Goal: Information Seeking & Learning: Learn about a topic

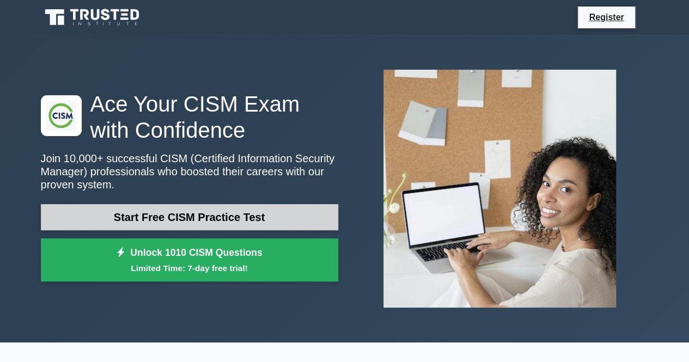
click at [140, 222] on link "Start Free CISM Practice Test" at bounding box center [190, 217] width 298 height 26
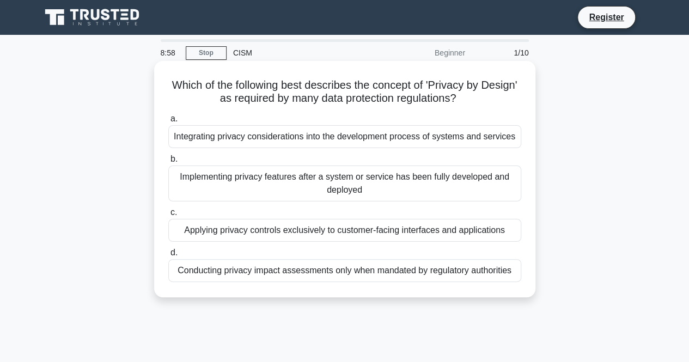
click at [289, 134] on div "Integrating privacy considerations into the development process of systems and …" at bounding box center [344, 136] width 353 height 23
click at [168, 123] on input "a. Integrating privacy considerations into the development process of systems a…" at bounding box center [168, 119] width 0 height 7
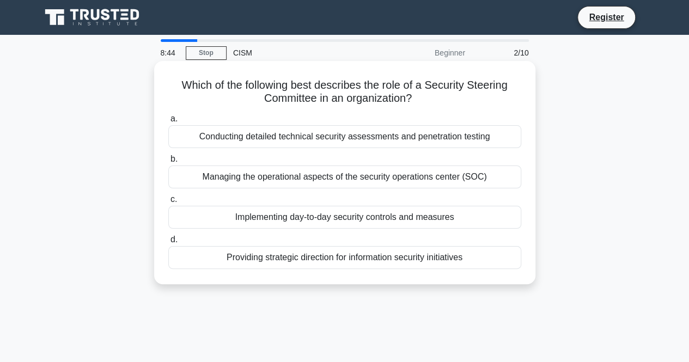
click at [360, 257] on div "Providing strategic direction for information security initiatives" at bounding box center [344, 257] width 353 height 23
click at [168, 244] on input "d. Providing strategic direction for information security initiatives" at bounding box center [168, 240] width 0 height 7
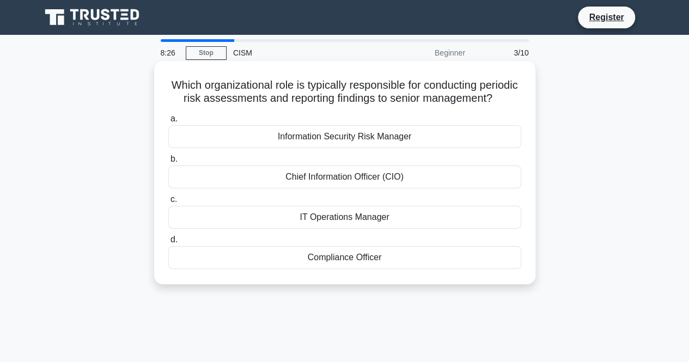
click at [365, 148] on div "Information Security Risk Manager" at bounding box center [344, 136] width 353 height 23
click at [168, 123] on input "a. Information Security Risk Manager" at bounding box center [168, 119] width 0 height 7
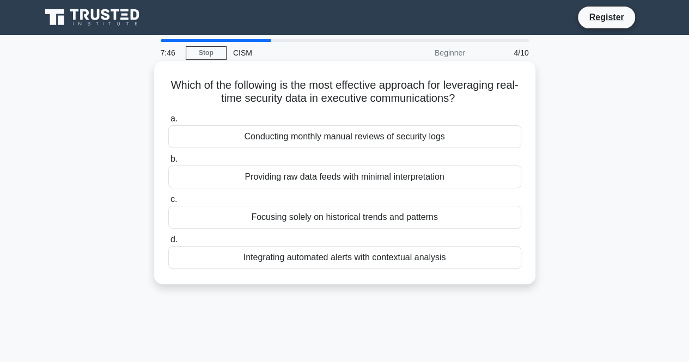
click at [310, 259] on div "Integrating automated alerts with contextual analysis" at bounding box center [344, 257] width 353 height 23
click at [168, 244] on input "d. Integrating automated alerts with contextual analysis" at bounding box center [168, 240] width 0 height 7
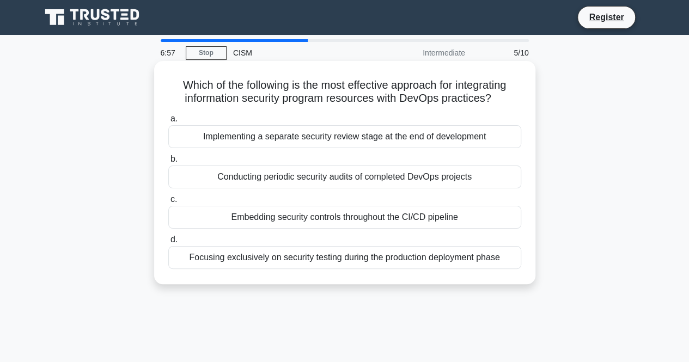
click at [355, 210] on div "Embedding security controls throughout the CI/CD pipeline" at bounding box center [344, 217] width 353 height 23
click at [168, 203] on input "c. Embedding security controls throughout the CI/CD pipeline" at bounding box center [168, 199] width 0 height 7
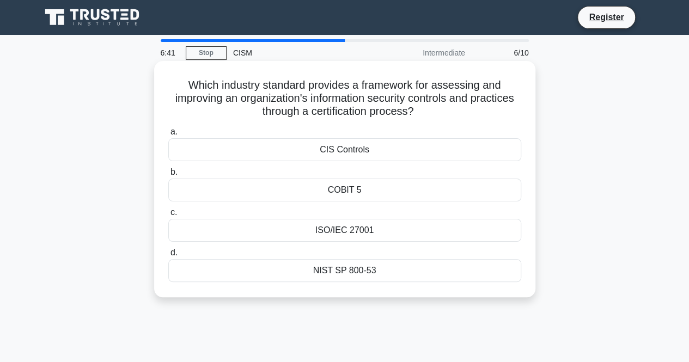
click at [336, 232] on div "ISO/IEC 27001" at bounding box center [344, 230] width 353 height 23
click at [168, 216] on input "c. ISO/IEC 27001" at bounding box center [168, 212] width 0 height 7
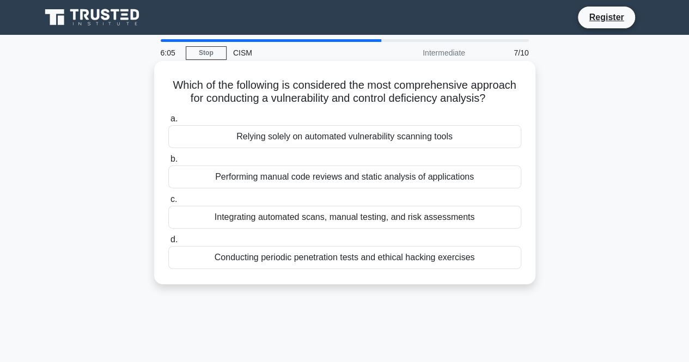
click at [317, 217] on div "Integrating automated scans, manual testing, and risk assessments" at bounding box center [344, 217] width 353 height 23
click at [168, 203] on input "c. Integrating automated scans, manual testing, and risk assessments" at bounding box center [168, 199] width 0 height 7
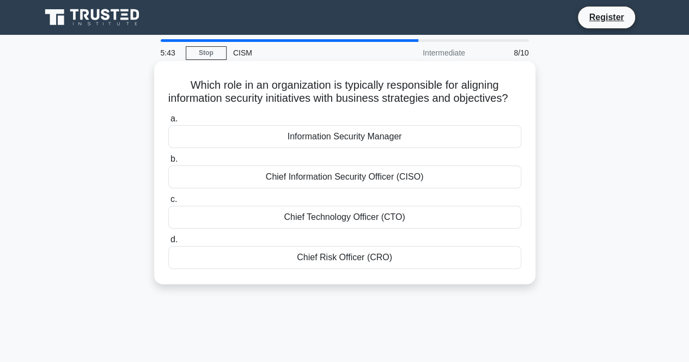
click at [325, 187] on div "Chief Information Security Officer (CISO)" at bounding box center [344, 177] width 353 height 23
click at [168, 163] on input "b. Chief Information Security Officer (CISO)" at bounding box center [168, 159] width 0 height 7
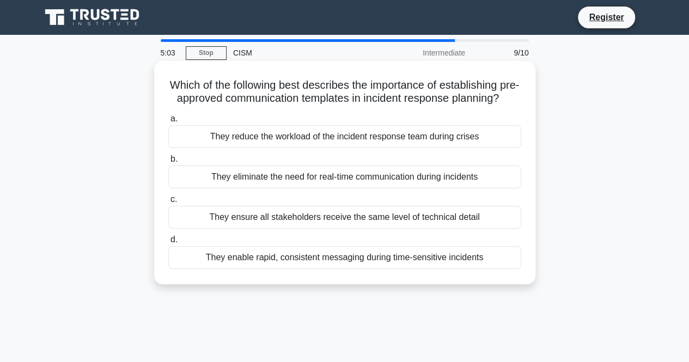
click at [348, 269] on div "They enable rapid, consistent messaging during time-sensitive incidents" at bounding box center [344, 257] width 353 height 23
click at [168, 244] on input "d. They enable rapid, consistent messaging during time-sensitive incidents" at bounding box center [168, 240] width 0 height 7
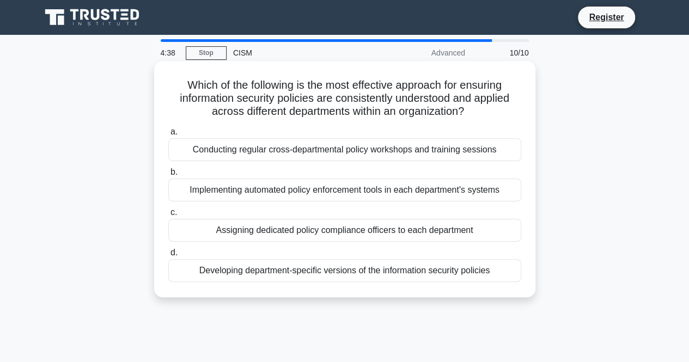
click at [294, 154] on div "Conducting regular cross-departmental policy workshops and training sessions" at bounding box center [344, 149] width 353 height 23
click at [168, 136] on input "a. Conducting regular cross-departmental policy workshops and training sessions" at bounding box center [168, 132] width 0 height 7
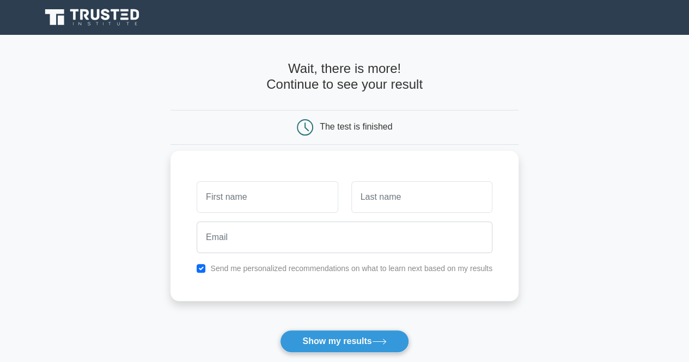
click at [259, 207] on input "text" at bounding box center [267, 197] width 141 height 32
type input "eric"
click at [381, 195] on input "text" at bounding box center [422, 197] width 141 height 32
type input "mensah"
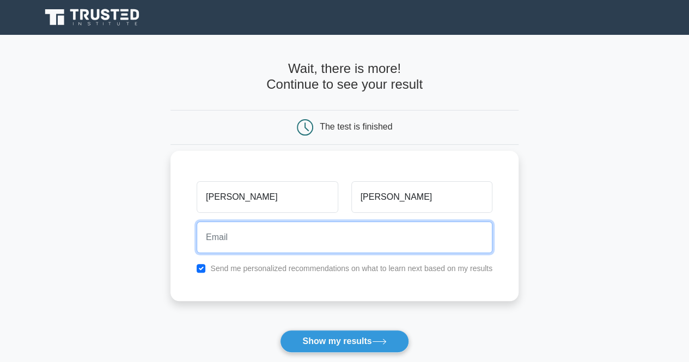
click at [258, 238] on input "email" at bounding box center [345, 238] width 296 height 32
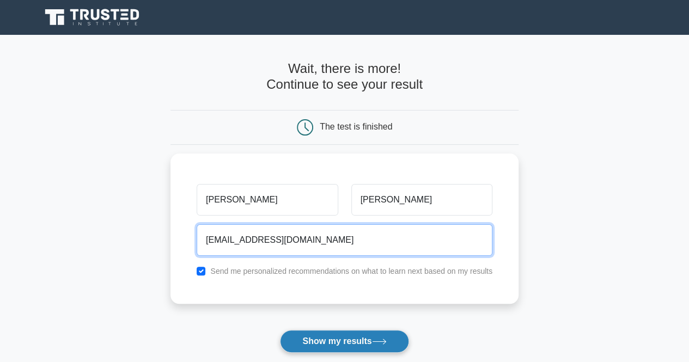
type input "sweet.nib@nib-ghana.com"
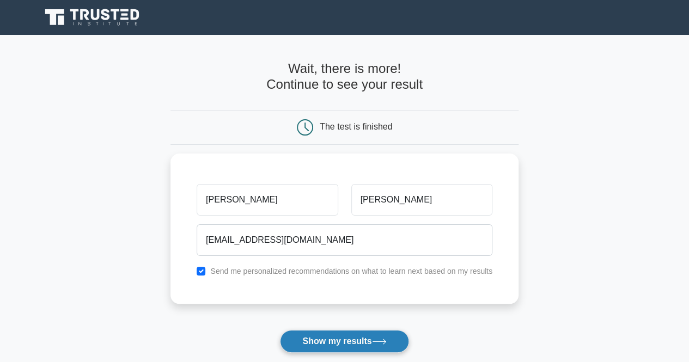
click at [344, 339] on button "Show my results" at bounding box center [344, 341] width 129 height 23
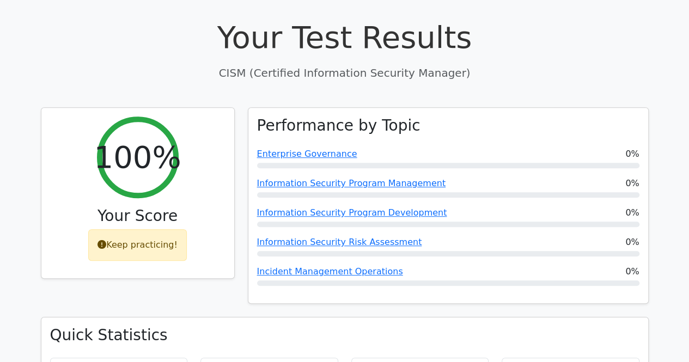
scroll to position [334, 0]
